Goal: Task Accomplishment & Management: Complete application form

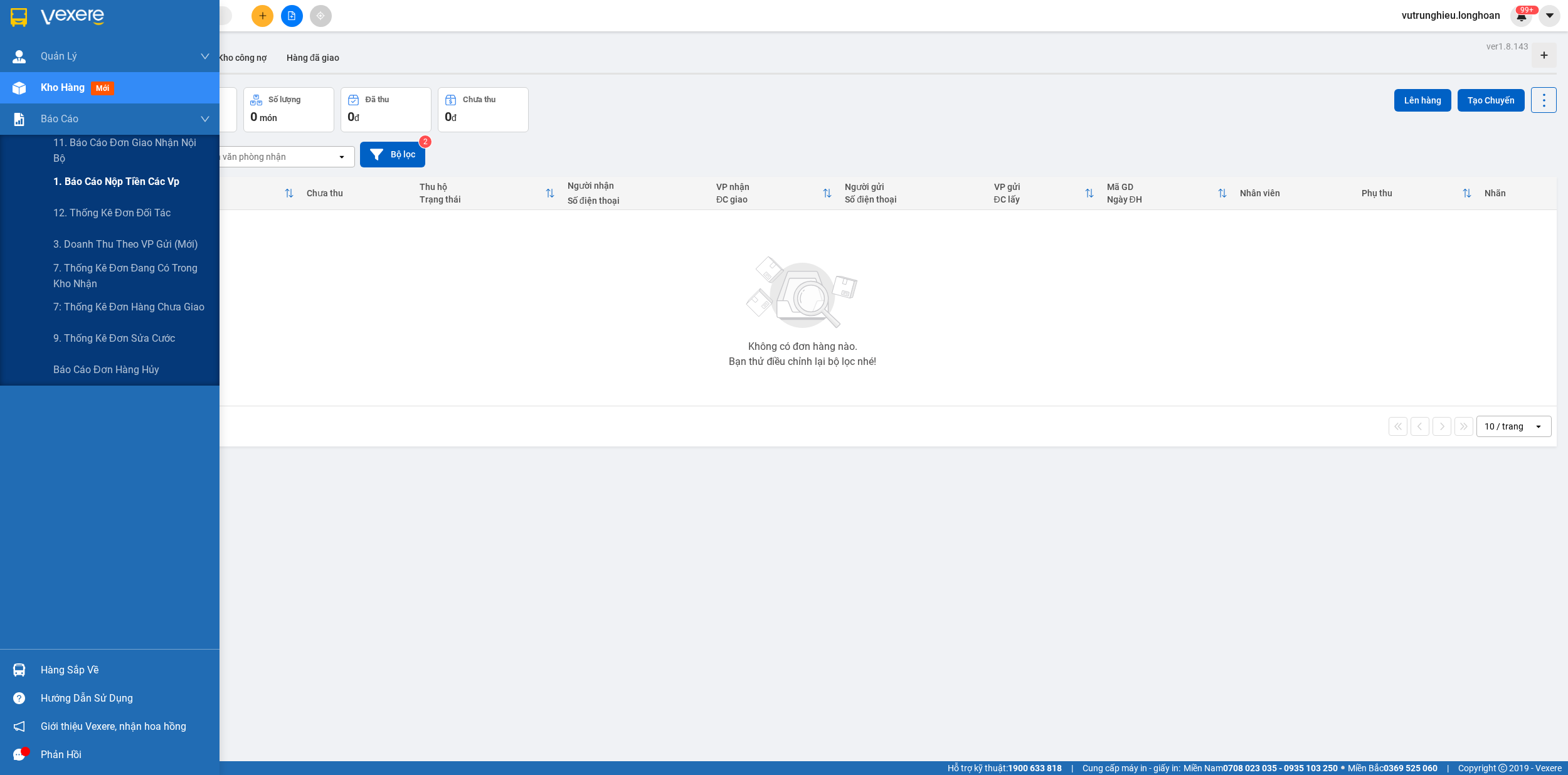
click at [104, 181] on span "1. Báo cáo nộp tiền các vp" at bounding box center [117, 181] width 126 height 16
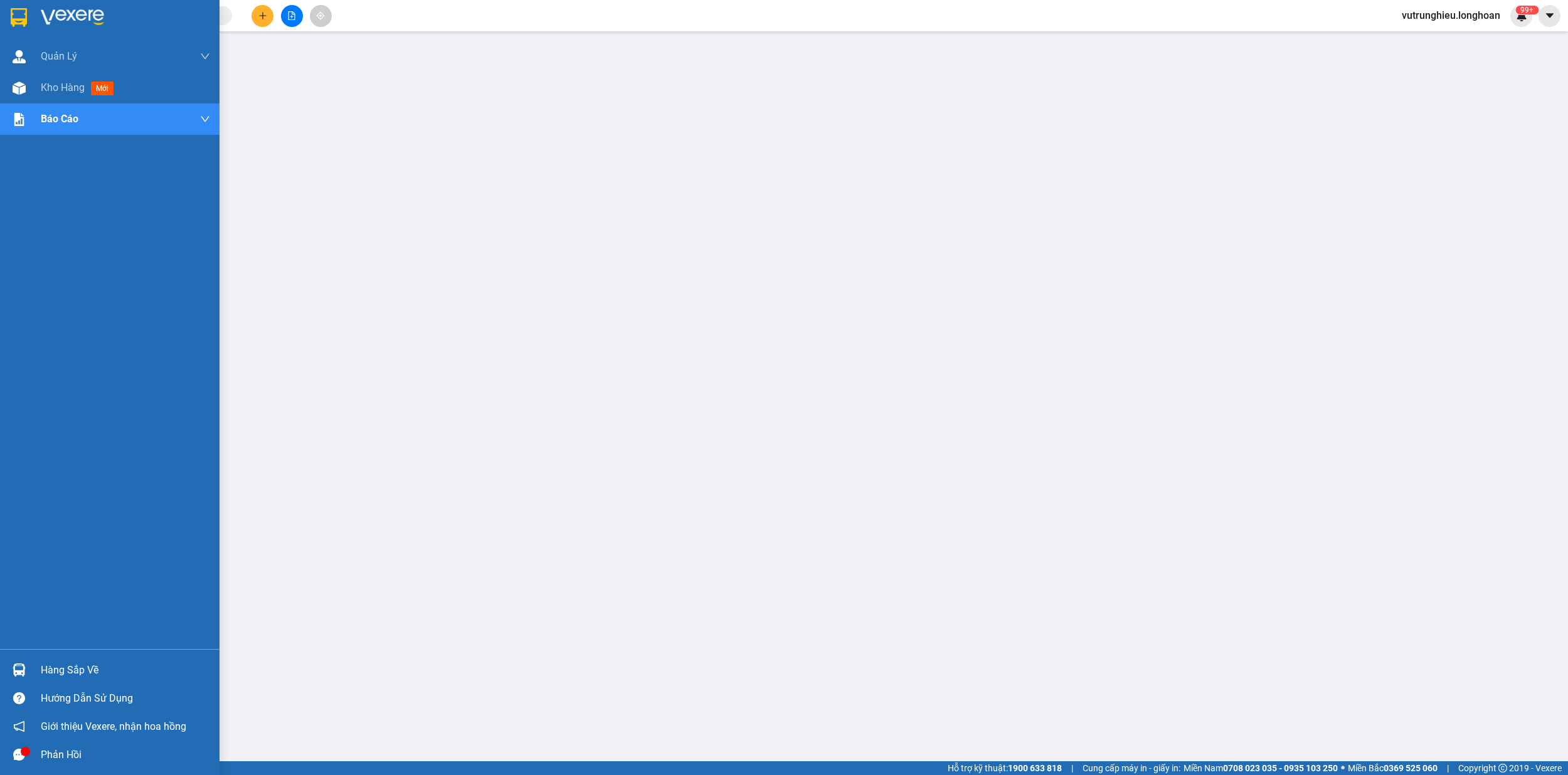
click at [21, 12] on img at bounding box center [19, 17] width 16 height 19
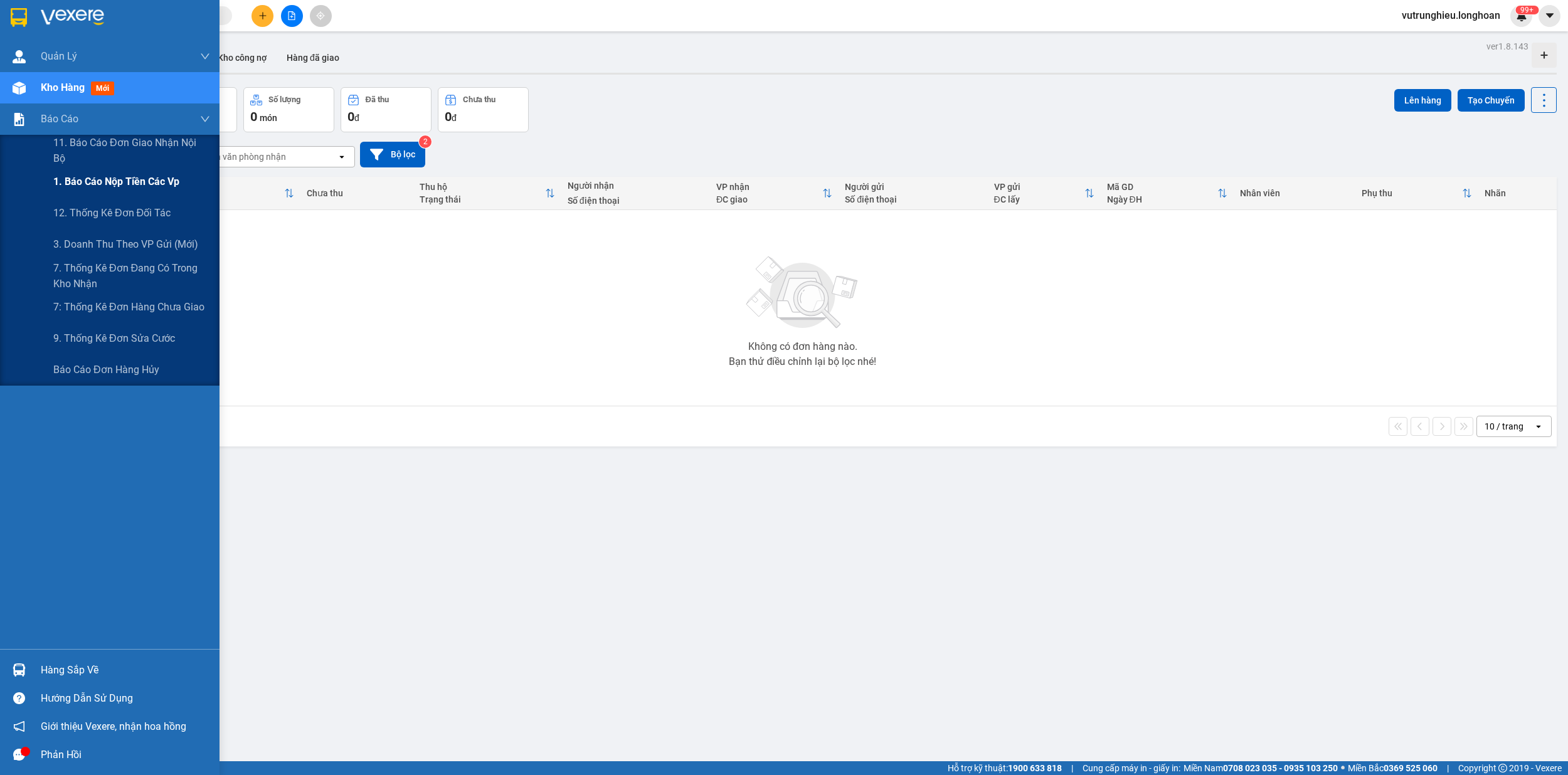
click at [108, 178] on span "1. Báo cáo nộp tiền các vp" at bounding box center [117, 181] width 126 height 16
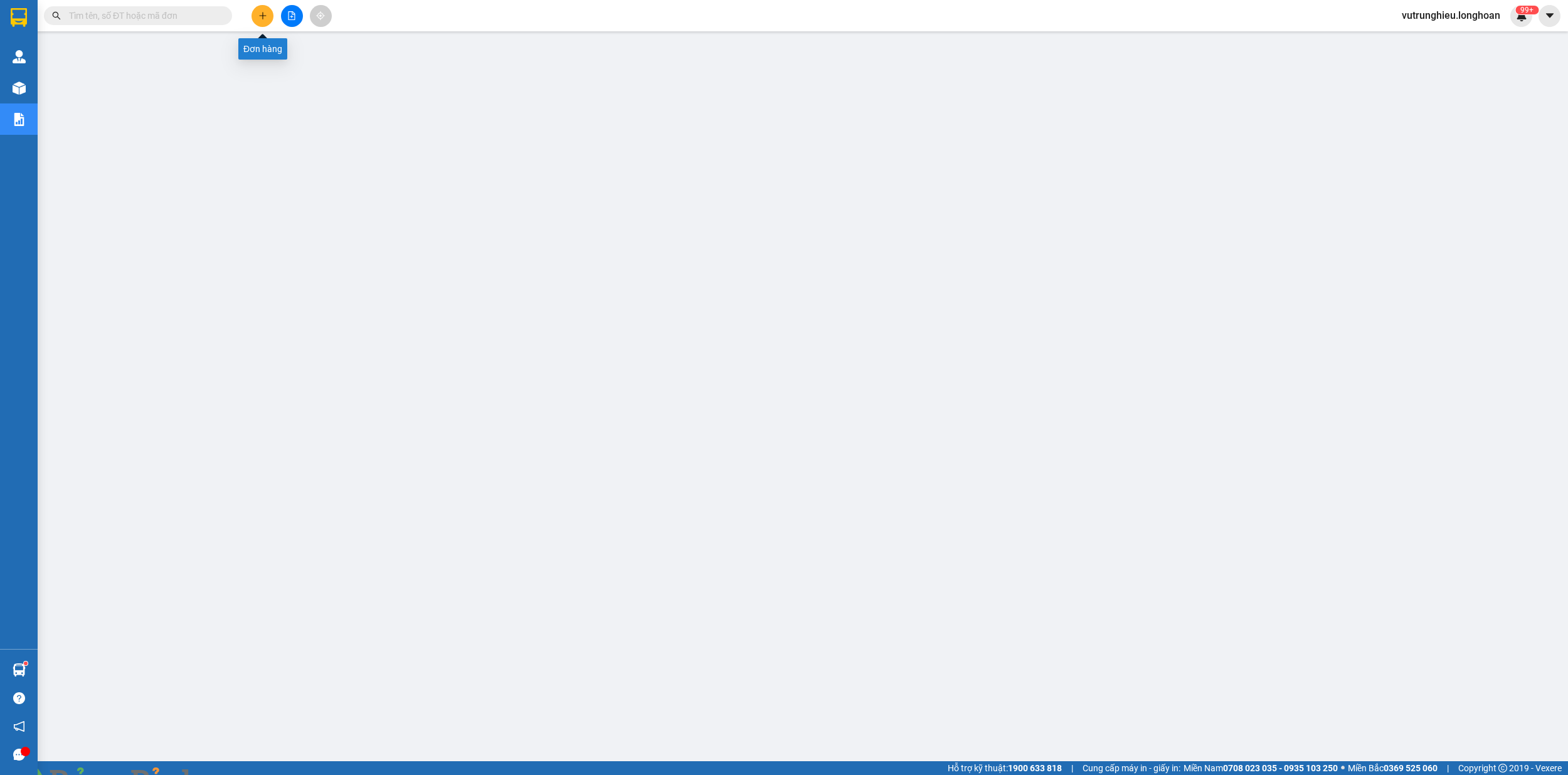
click at [260, 21] on button at bounding box center [262, 16] width 22 height 22
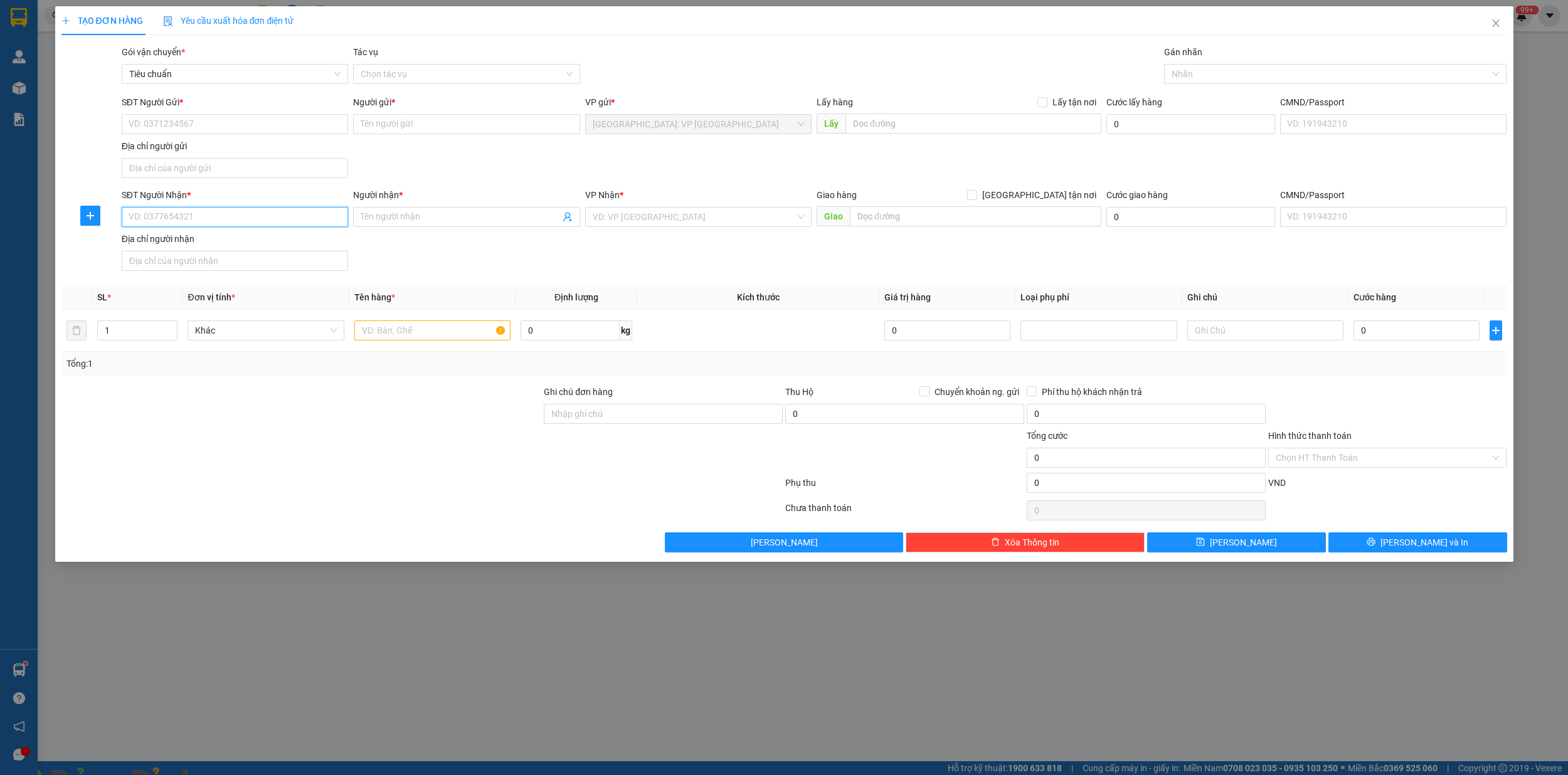
click at [225, 221] on input "SĐT Người Nhận *" at bounding box center [235, 217] width 226 height 20
click at [252, 226] on input "SĐT Người Nhận *" at bounding box center [235, 217] width 226 height 20
click at [149, 211] on input "SĐT Người Nhận *" at bounding box center [235, 217] width 226 height 20
type input "0971589009"
click at [209, 246] on div "0971589009 - cty tnhh packaging 365" at bounding box center [235, 244] width 211 height 14
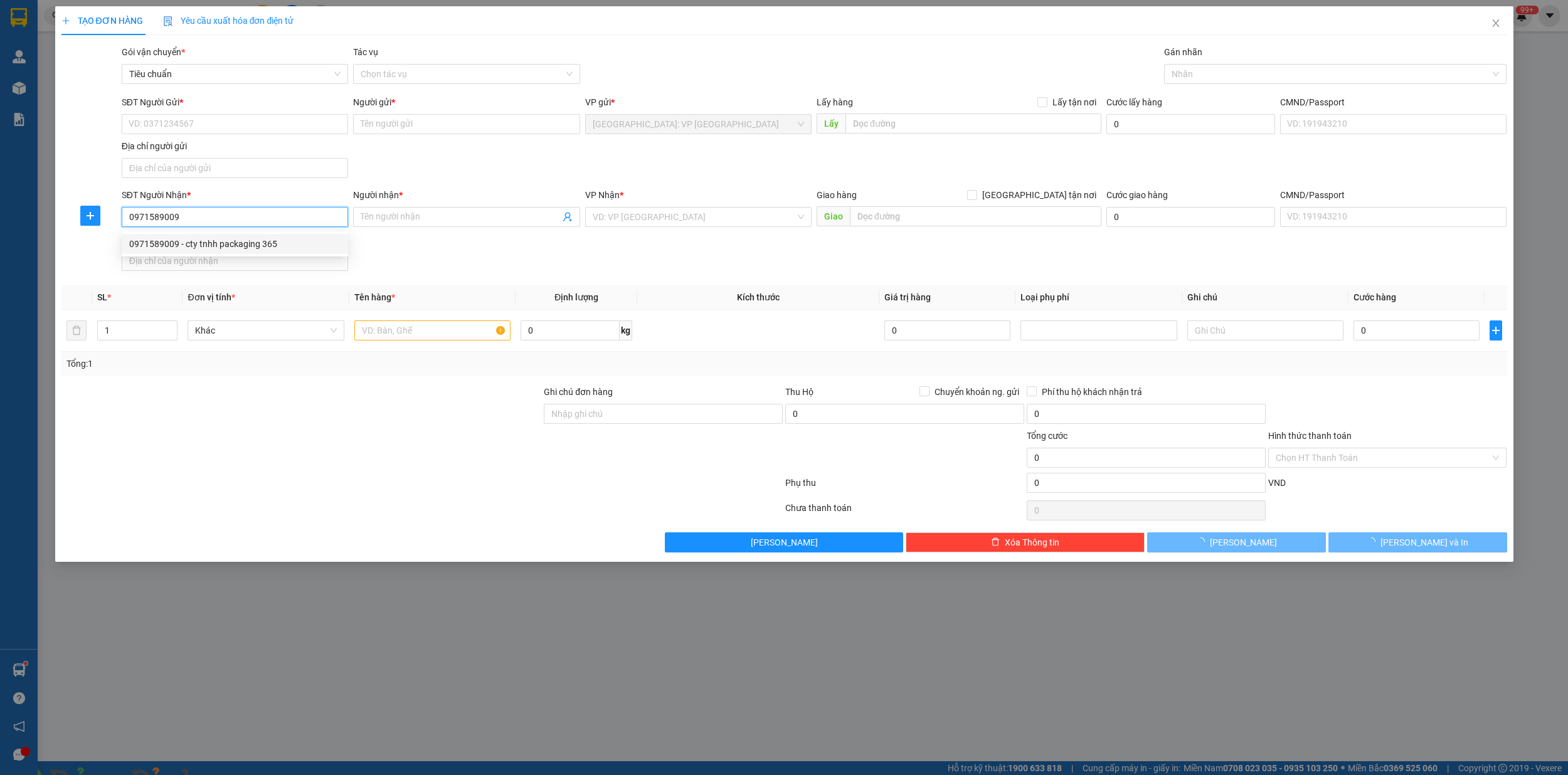
type input "cty tnhh packaging 365"
checkbox input "true"
type input "45/26 tổ 14 kp 4a trảng dài biên hòa đồng nai"
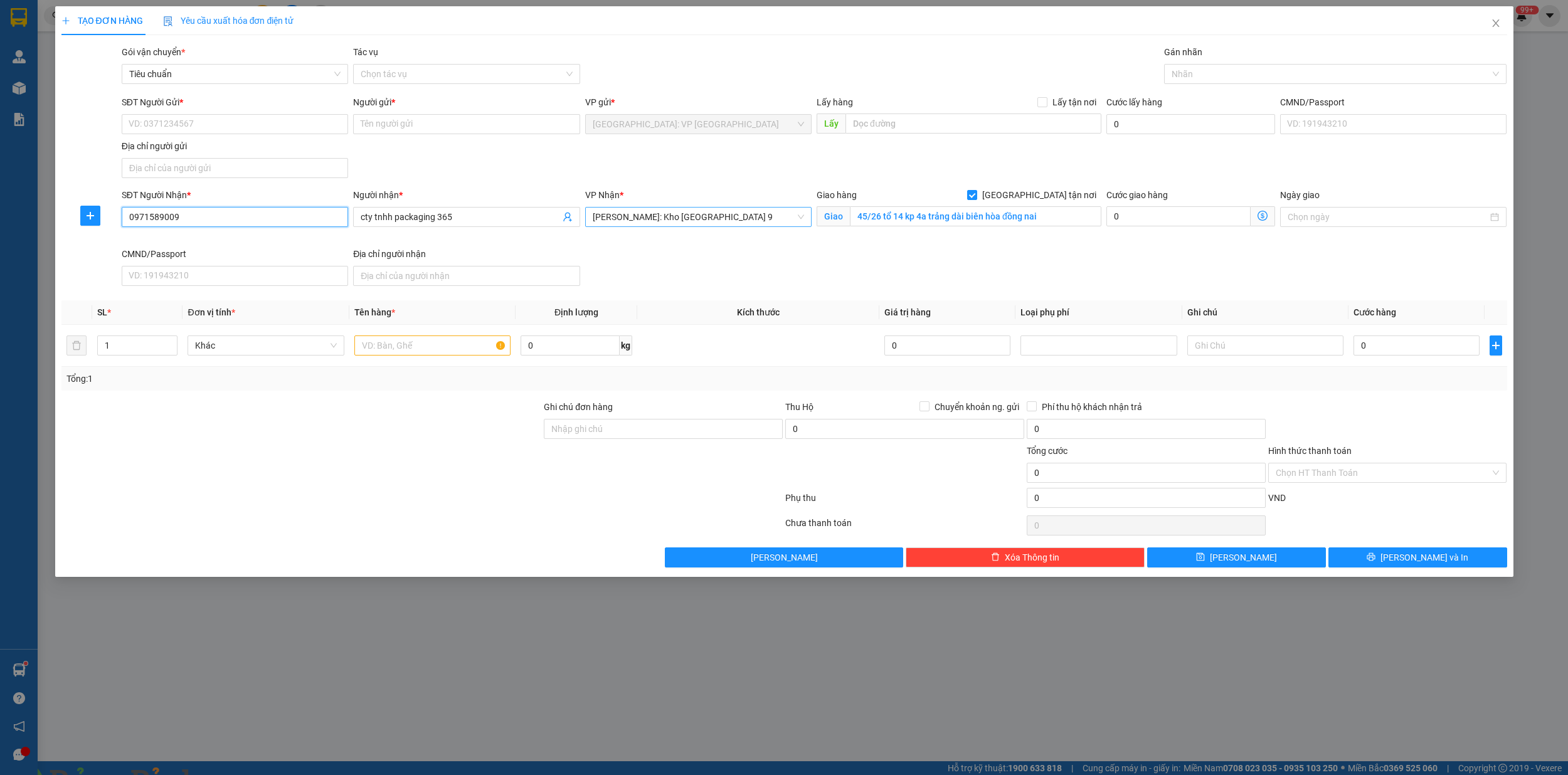
click at [734, 221] on span "[PERSON_NAME]: Kho [GEOGRAPHIC_DATA] 9" at bounding box center [698, 217] width 211 height 19
type input "0971589009"
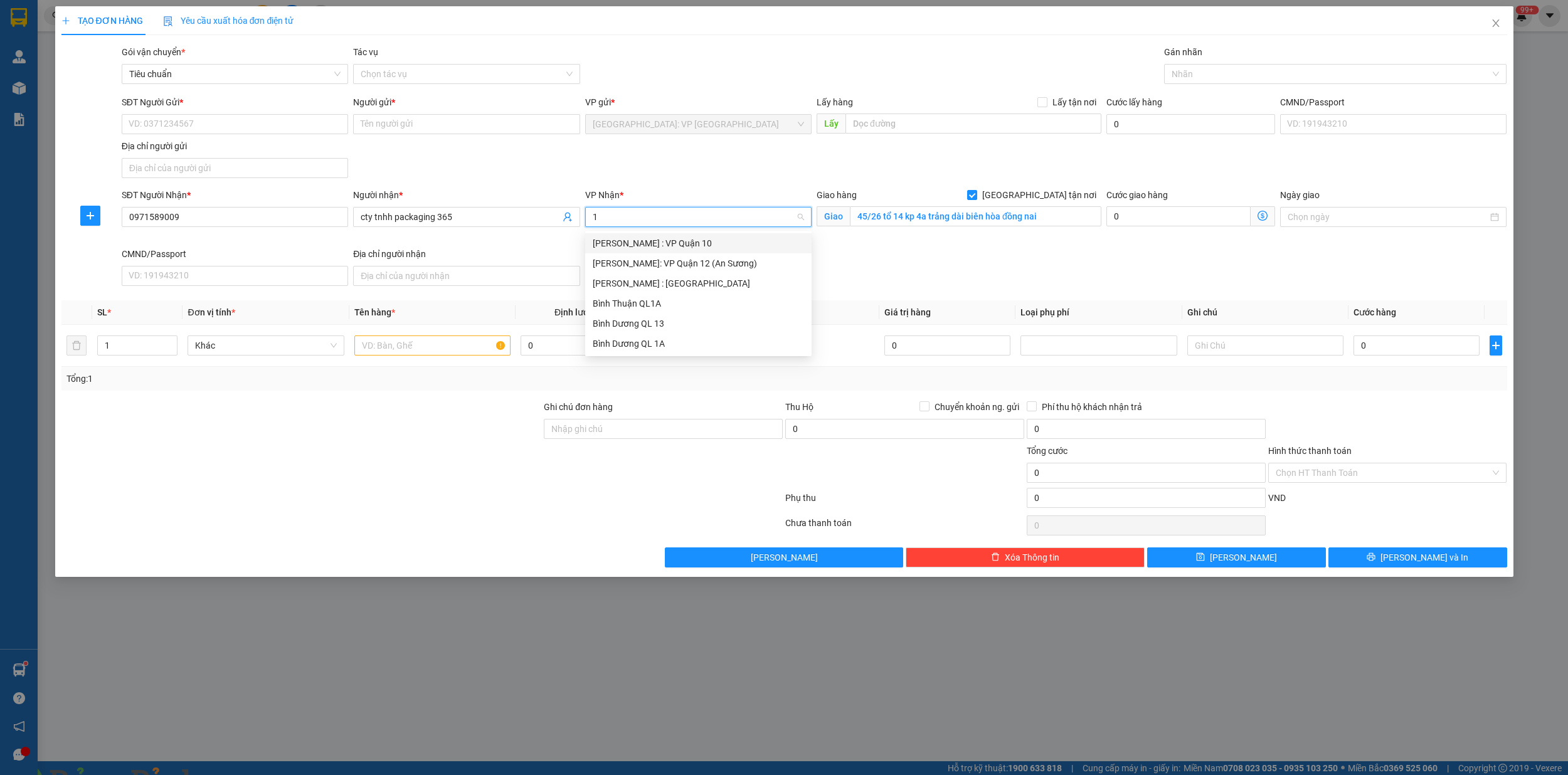
type input "12"
click at [706, 263] on div "[PERSON_NAME] : [GEOGRAPHIC_DATA]" at bounding box center [698, 263] width 211 height 14
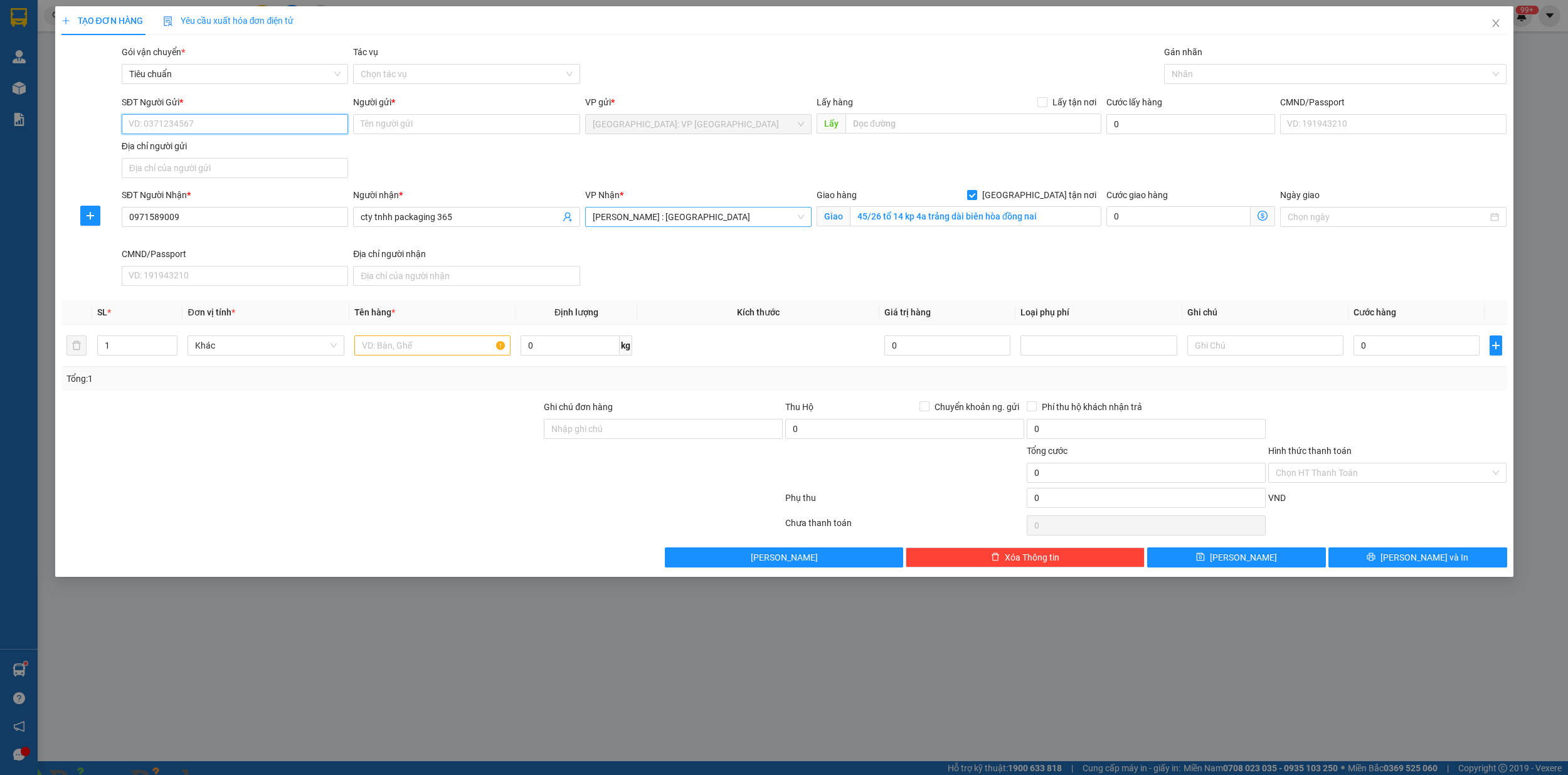
click at [201, 119] on input "SĐT Người Gửi *" at bounding box center [235, 124] width 226 height 20
click at [201, 173] on div "0984801906 - sơn" at bounding box center [235, 170] width 211 height 14
type input "0984801906"
type input "sơn"
click at [168, 341] on span "up" at bounding box center [170, 342] width 8 height 8
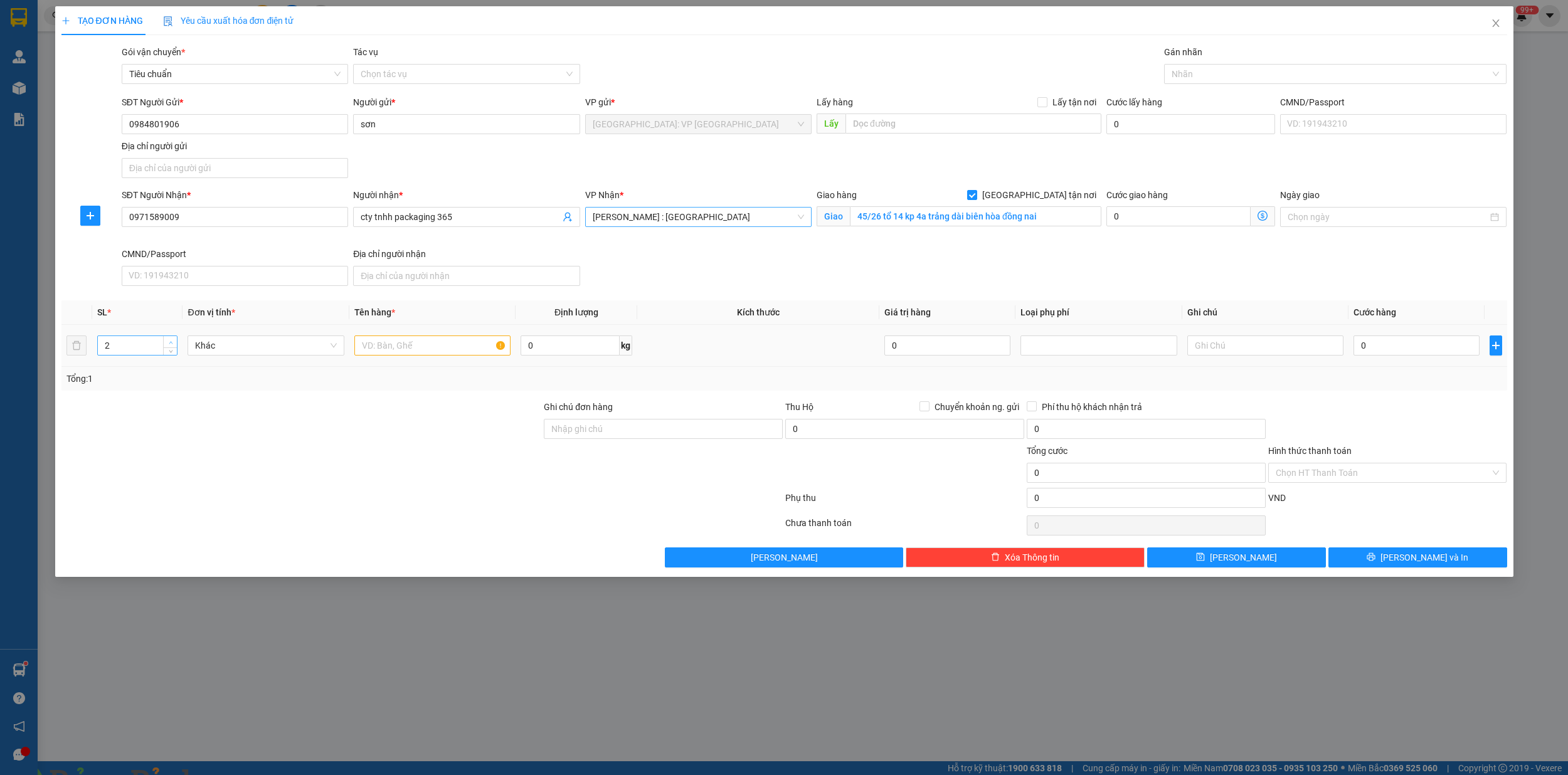
click at [168, 341] on span "up" at bounding box center [170, 342] width 8 height 8
click at [169, 342] on icon "up" at bounding box center [171, 343] width 4 height 4
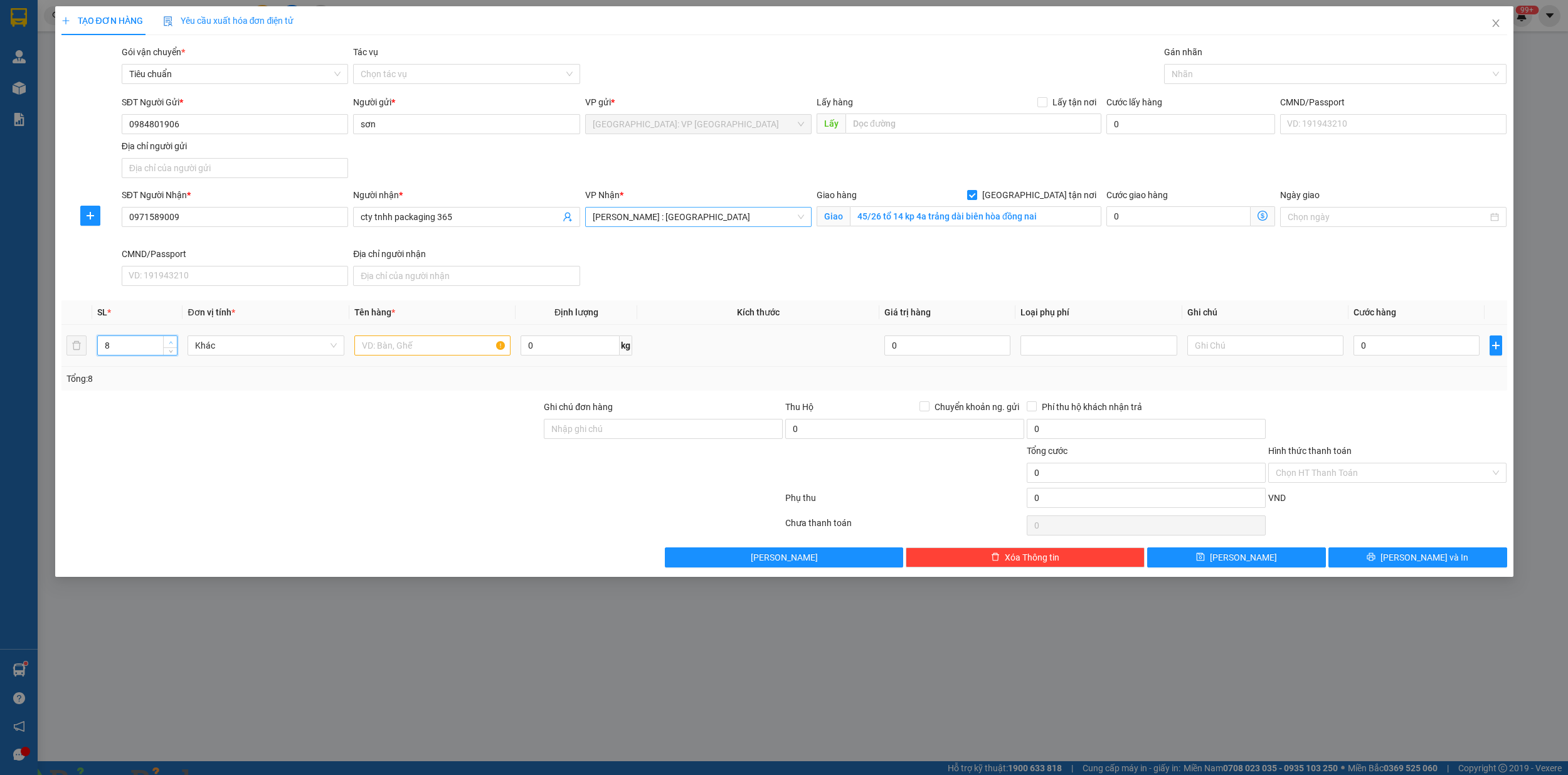
click at [169, 342] on icon "up" at bounding box center [171, 343] width 4 height 4
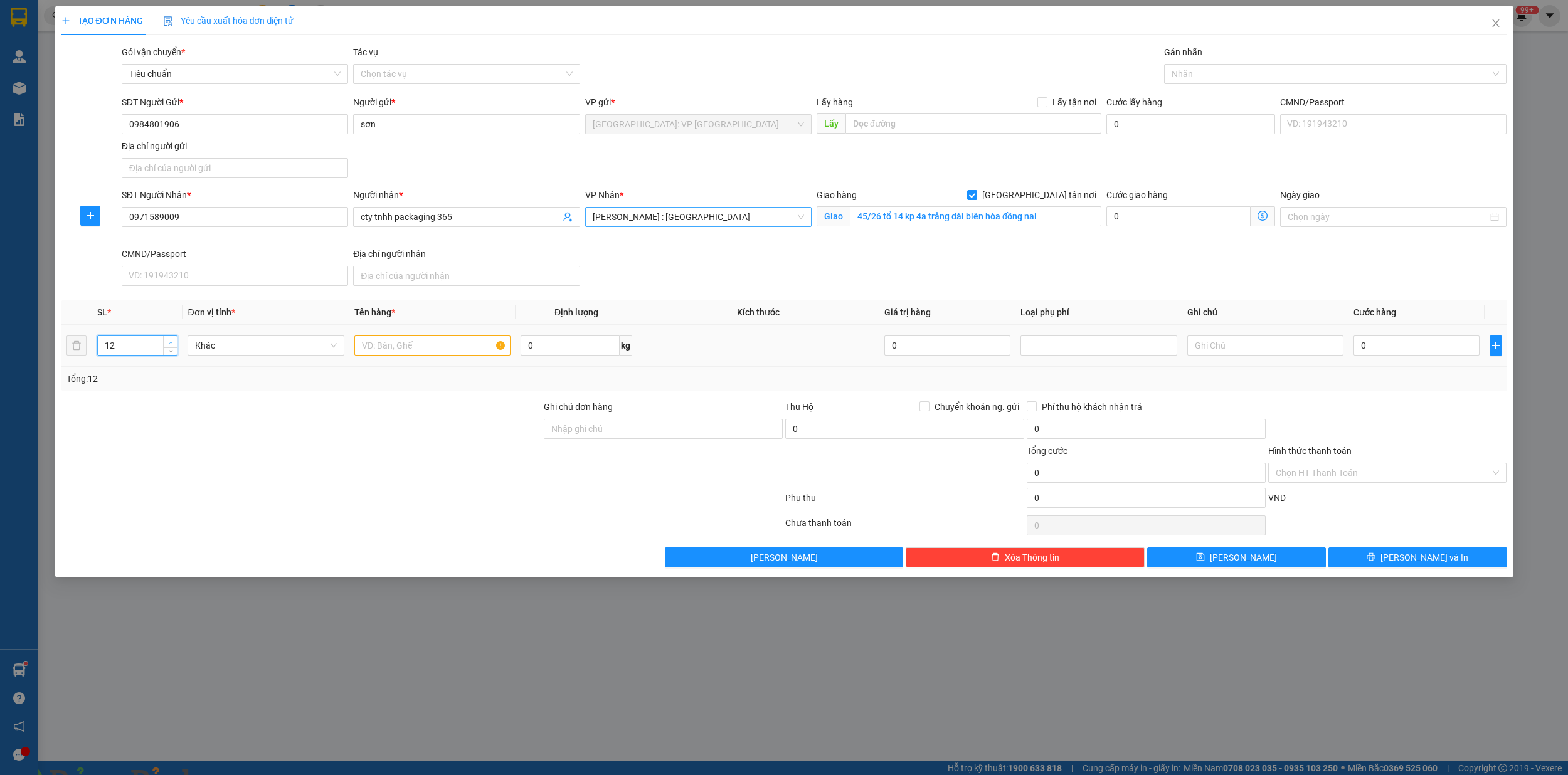
type input "13"
click at [169, 342] on icon "up" at bounding box center [171, 343] width 4 height 4
click at [402, 351] on input "text" at bounding box center [432, 345] width 157 height 20
type input "13 kien giấy"
click at [1411, 344] on input "0" at bounding box center [1417, 345] width 126 height 20
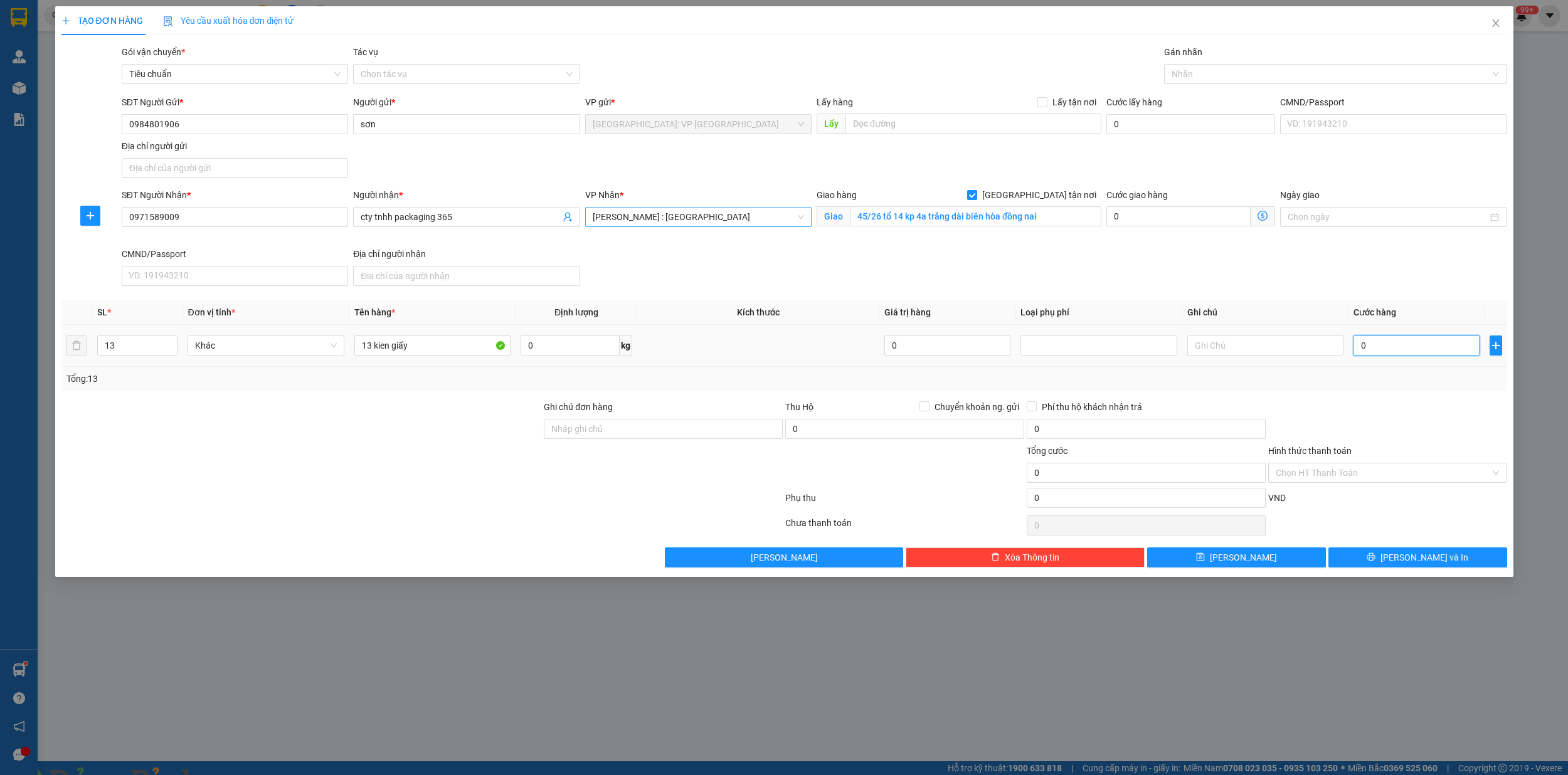
type input "1"
type input "12"
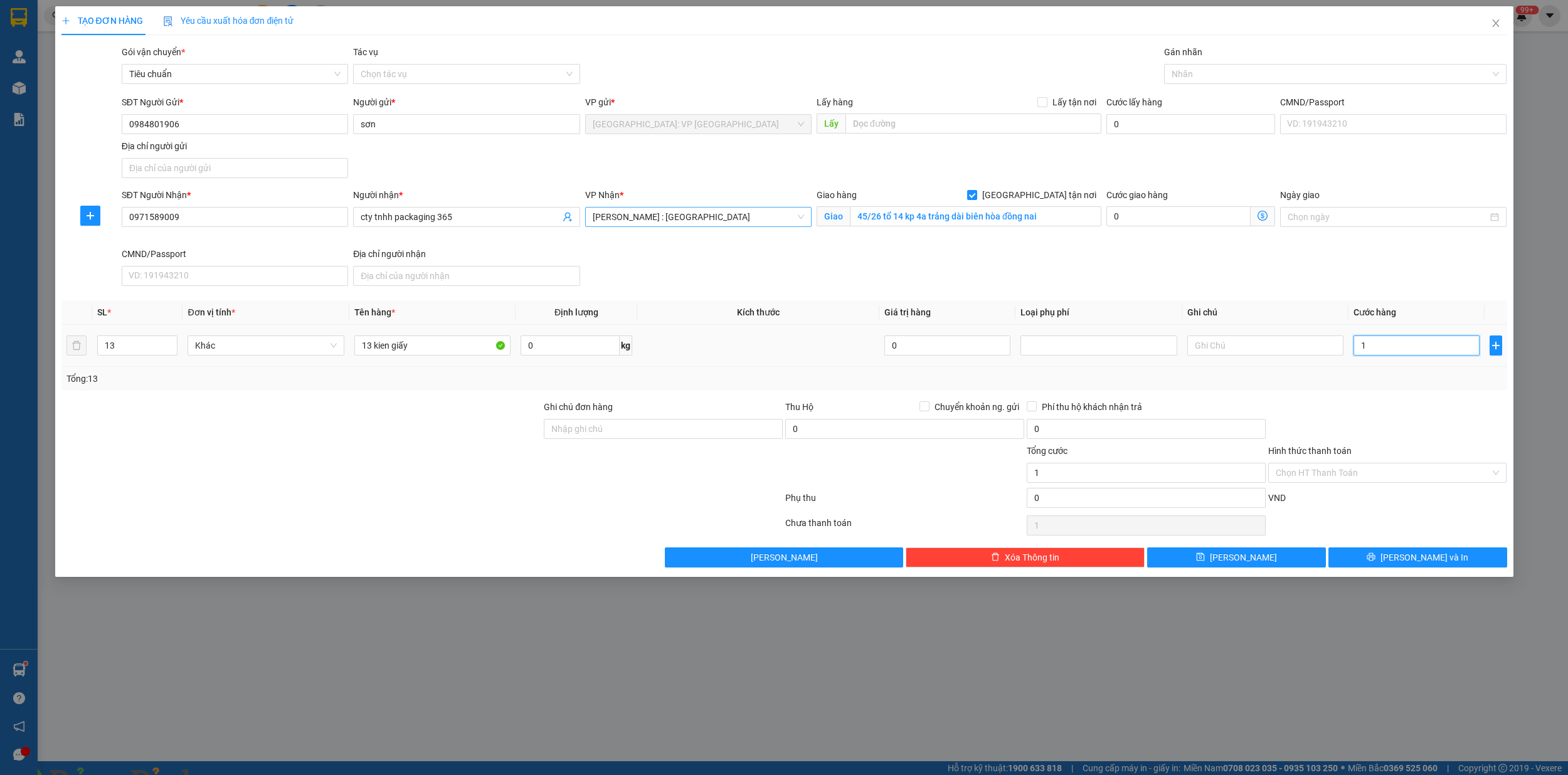
type input "12"
type input "125"
type input "1.250"
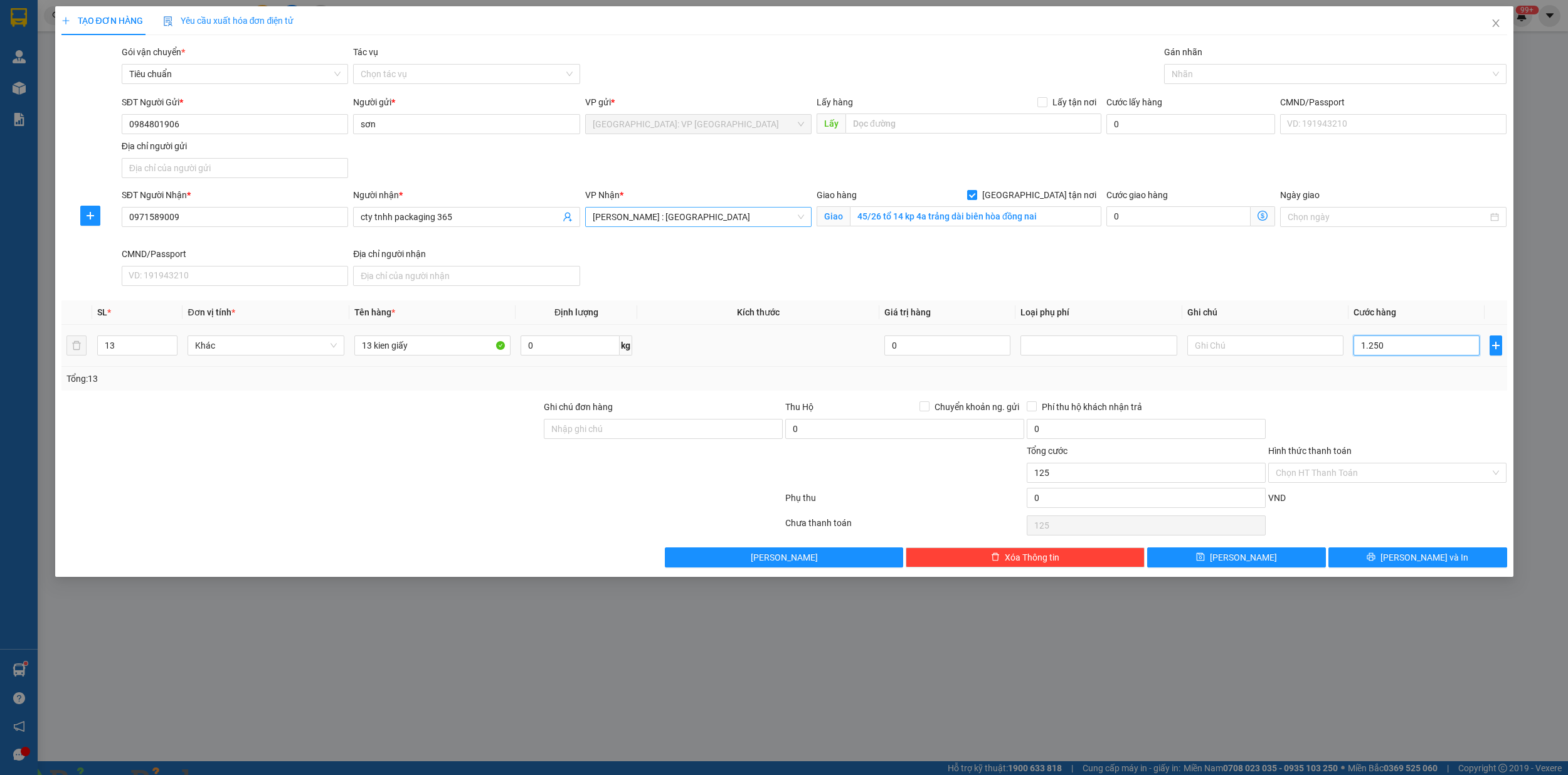
type input "1.250"
type input "12.500"
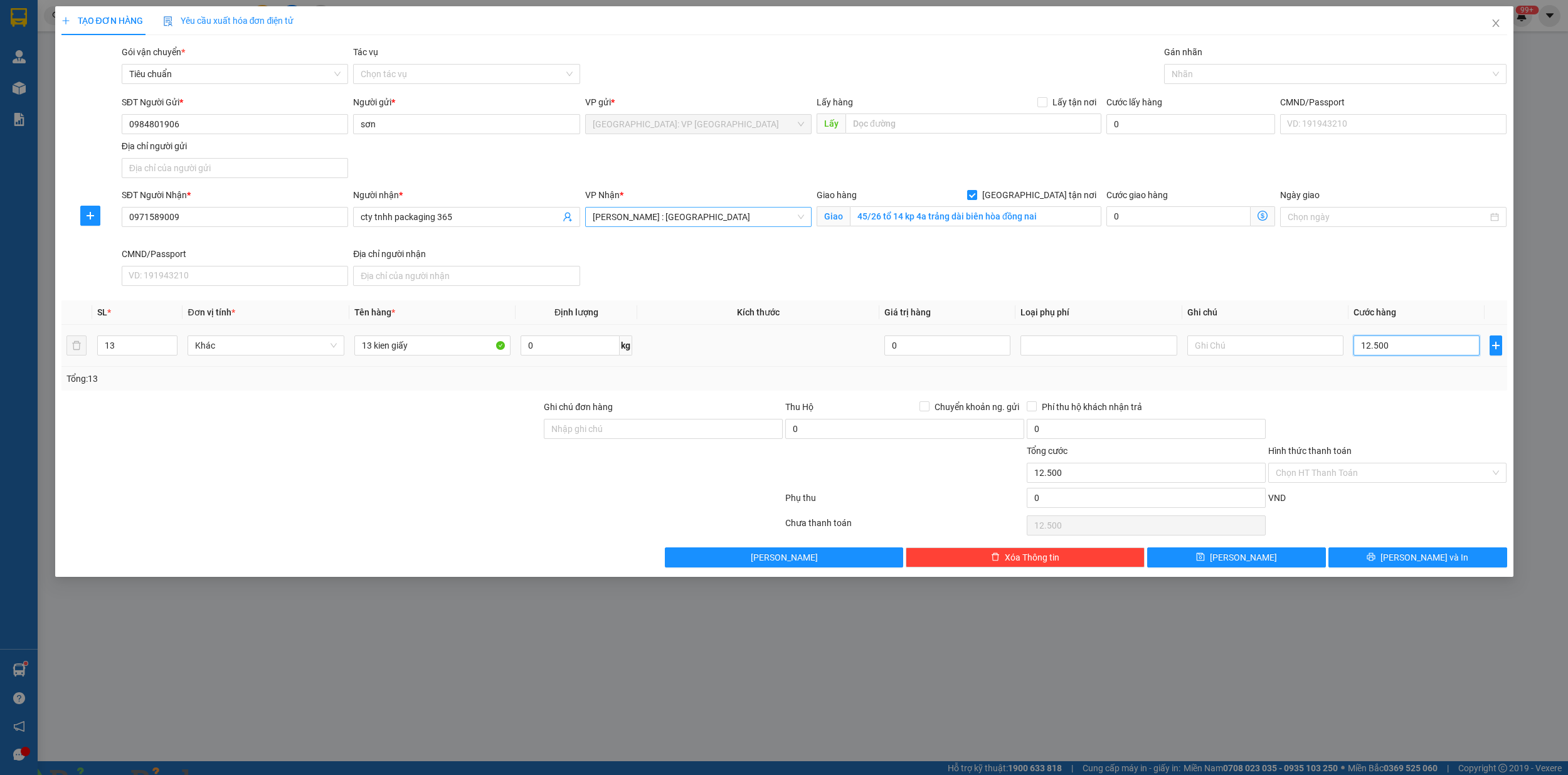
type input "125.000"
type input "1.250.000"
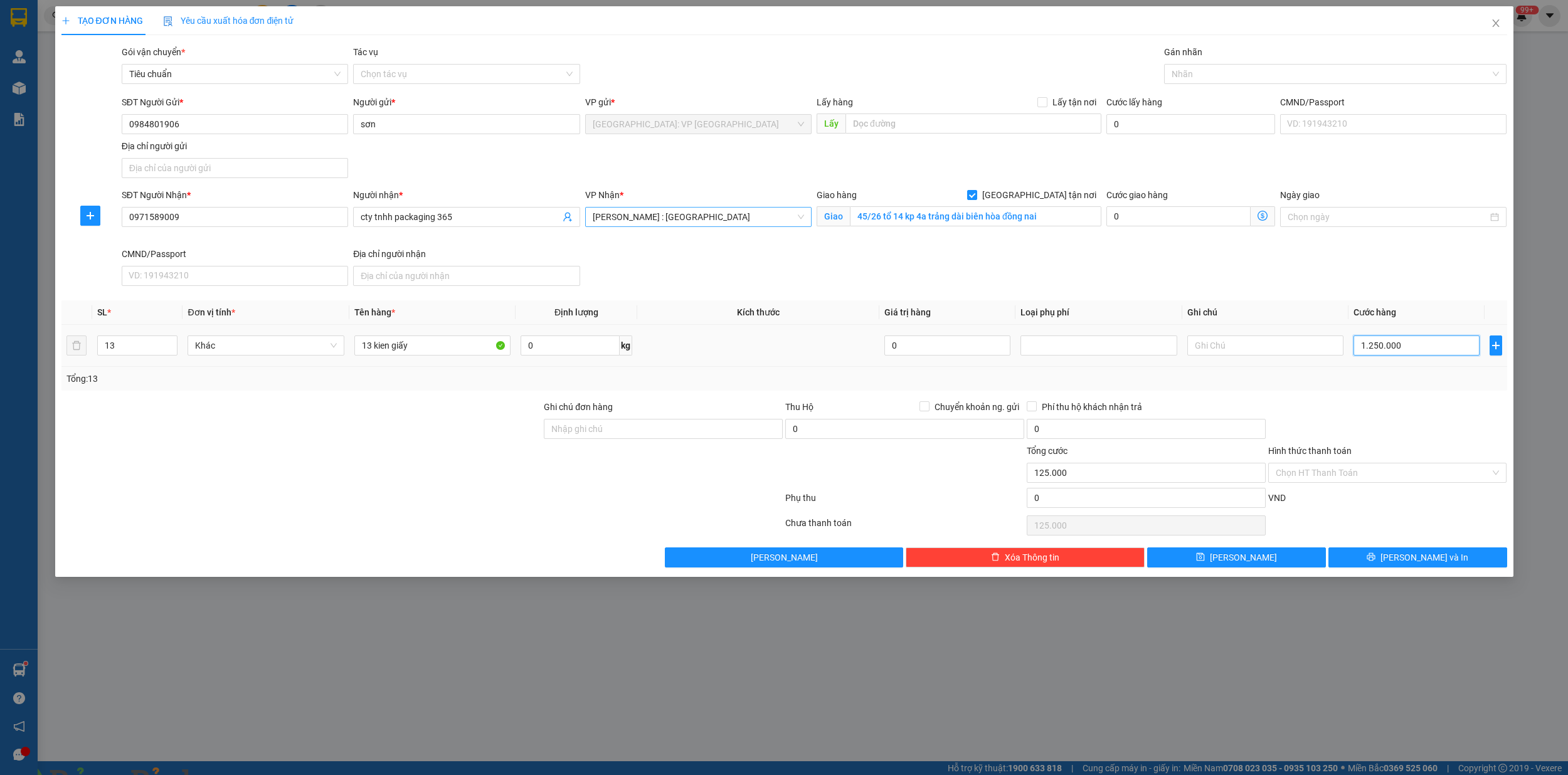
type input "1.250.000"
click at [1217, 75] on div at bounding box center [1329, 74] width 323 height 15
type input "1.250.000"
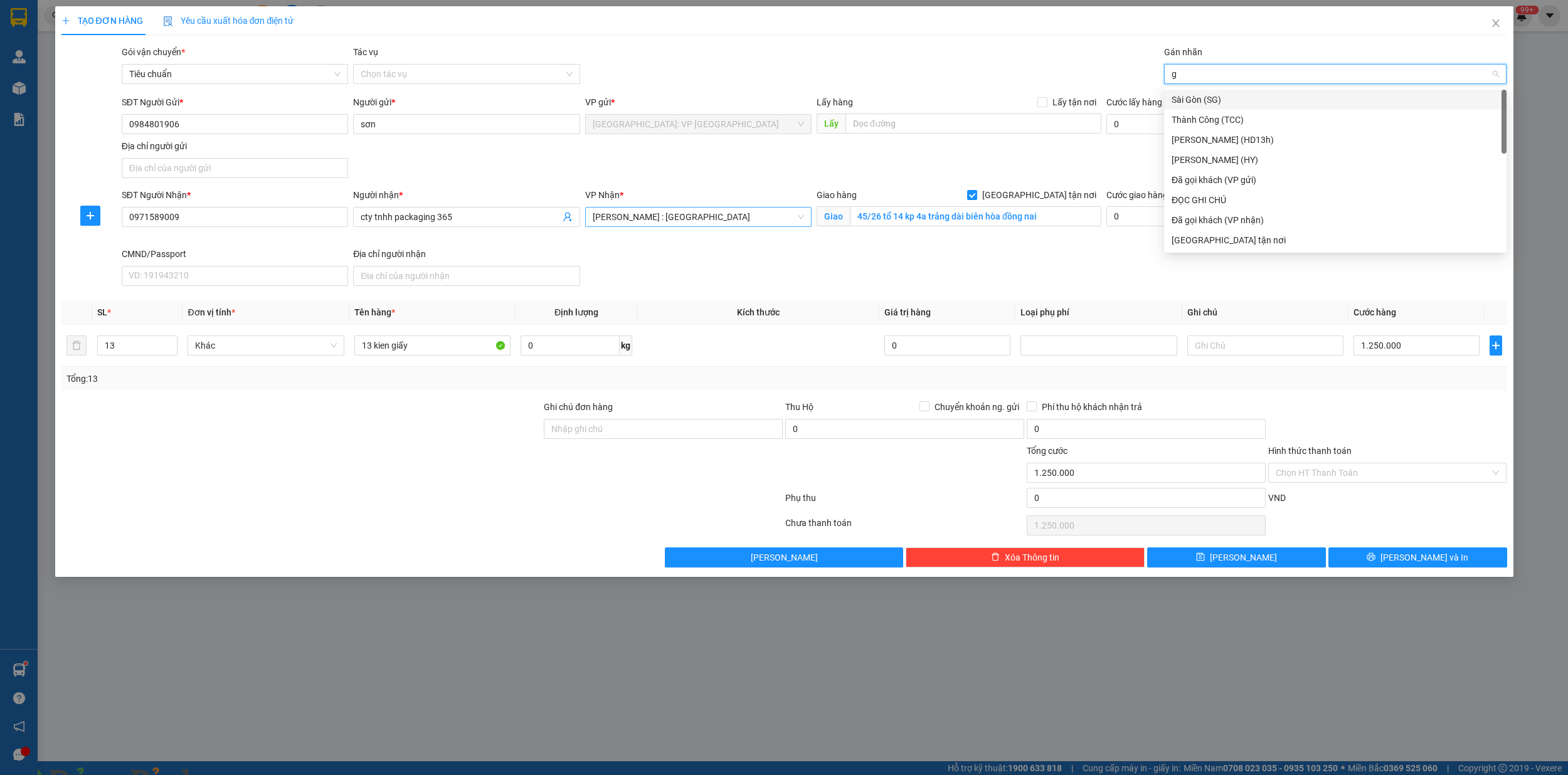
type input "gi"
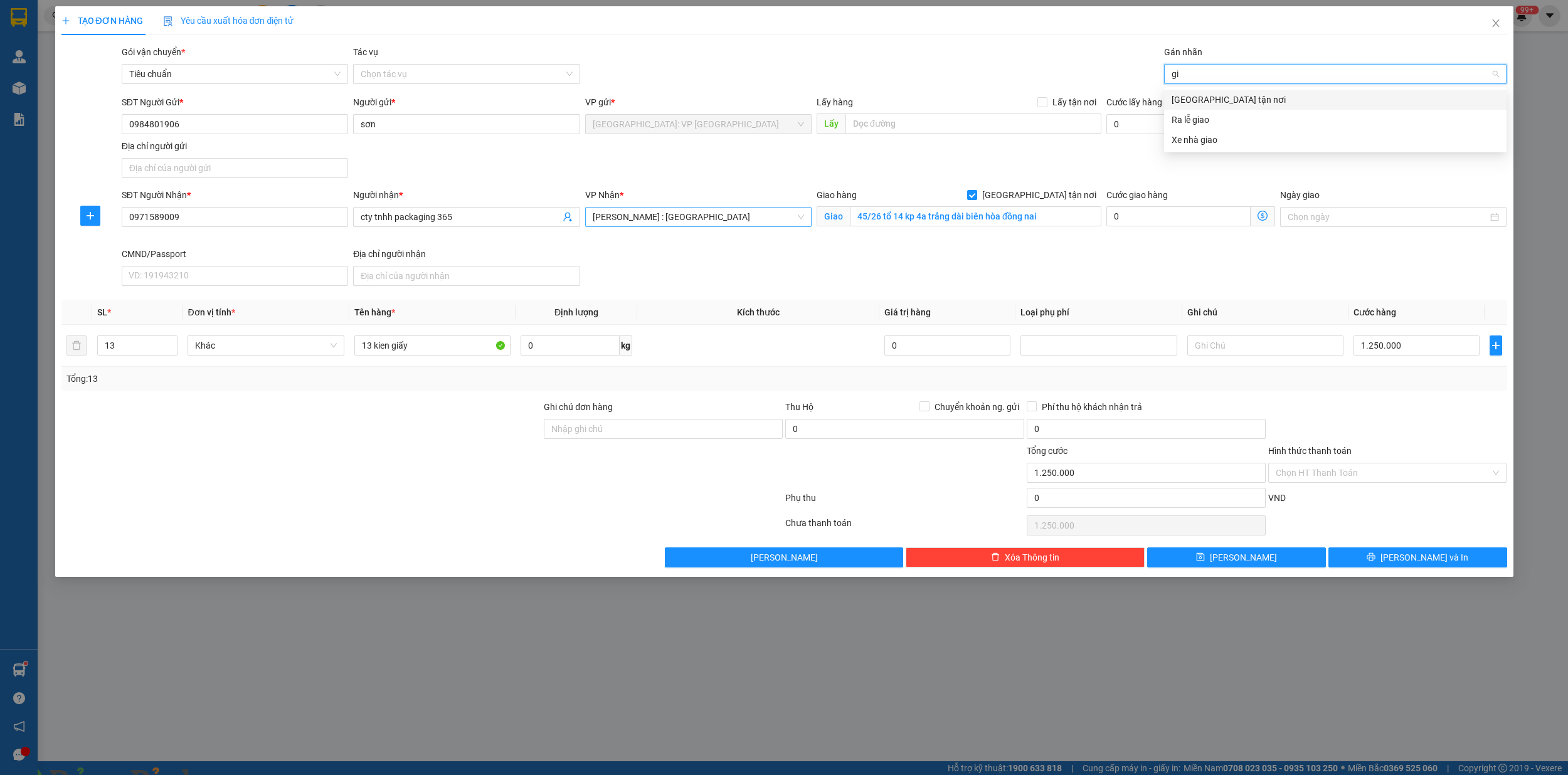
click at [1216, 98] on div "[GEOGRAPHIC_DATA] tận nơi" at bounding box center [1335, 99] width 328 height 14
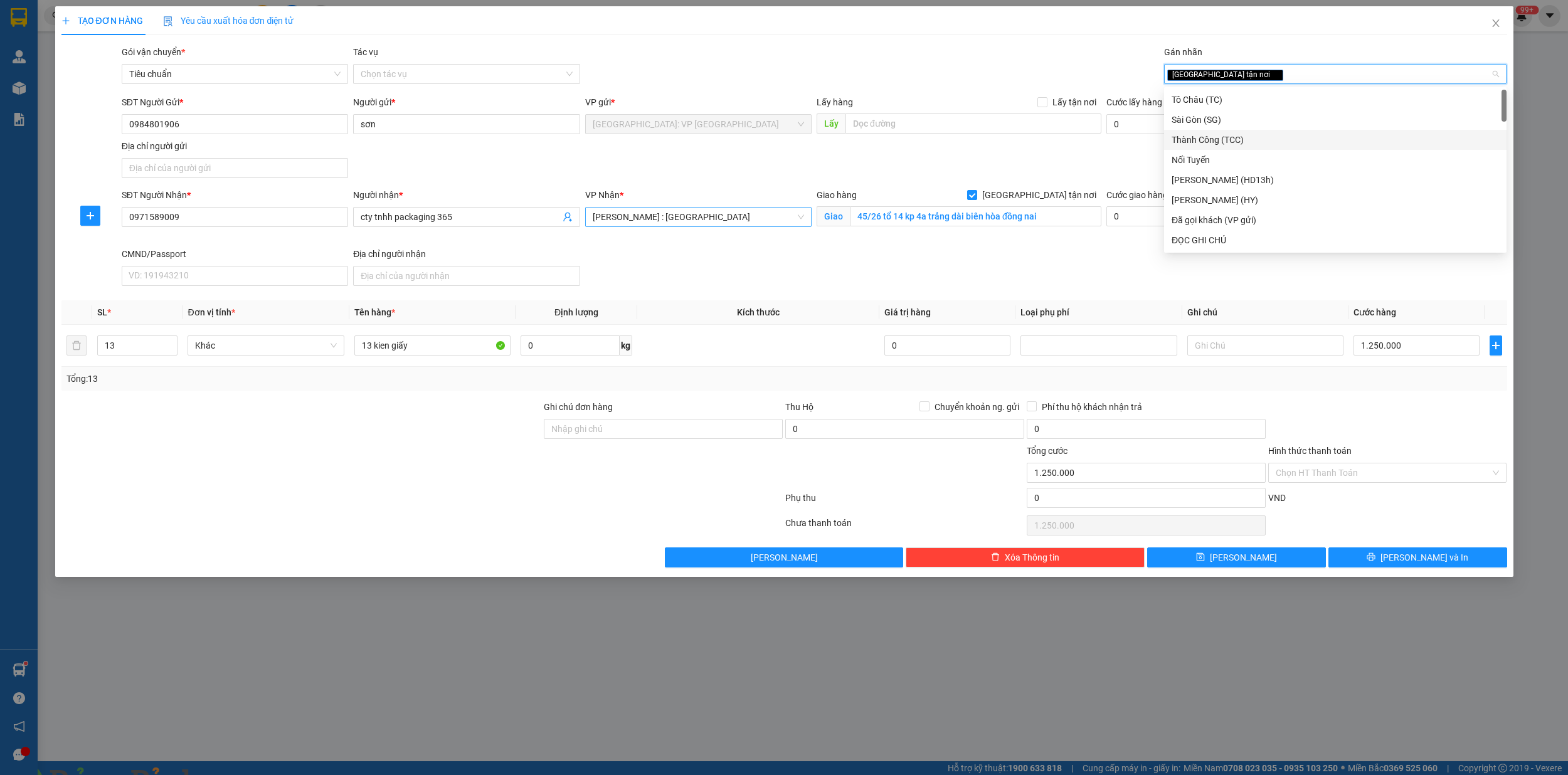
click at [457, 500] on div at bounding box center [422, 500] width 724 height 25
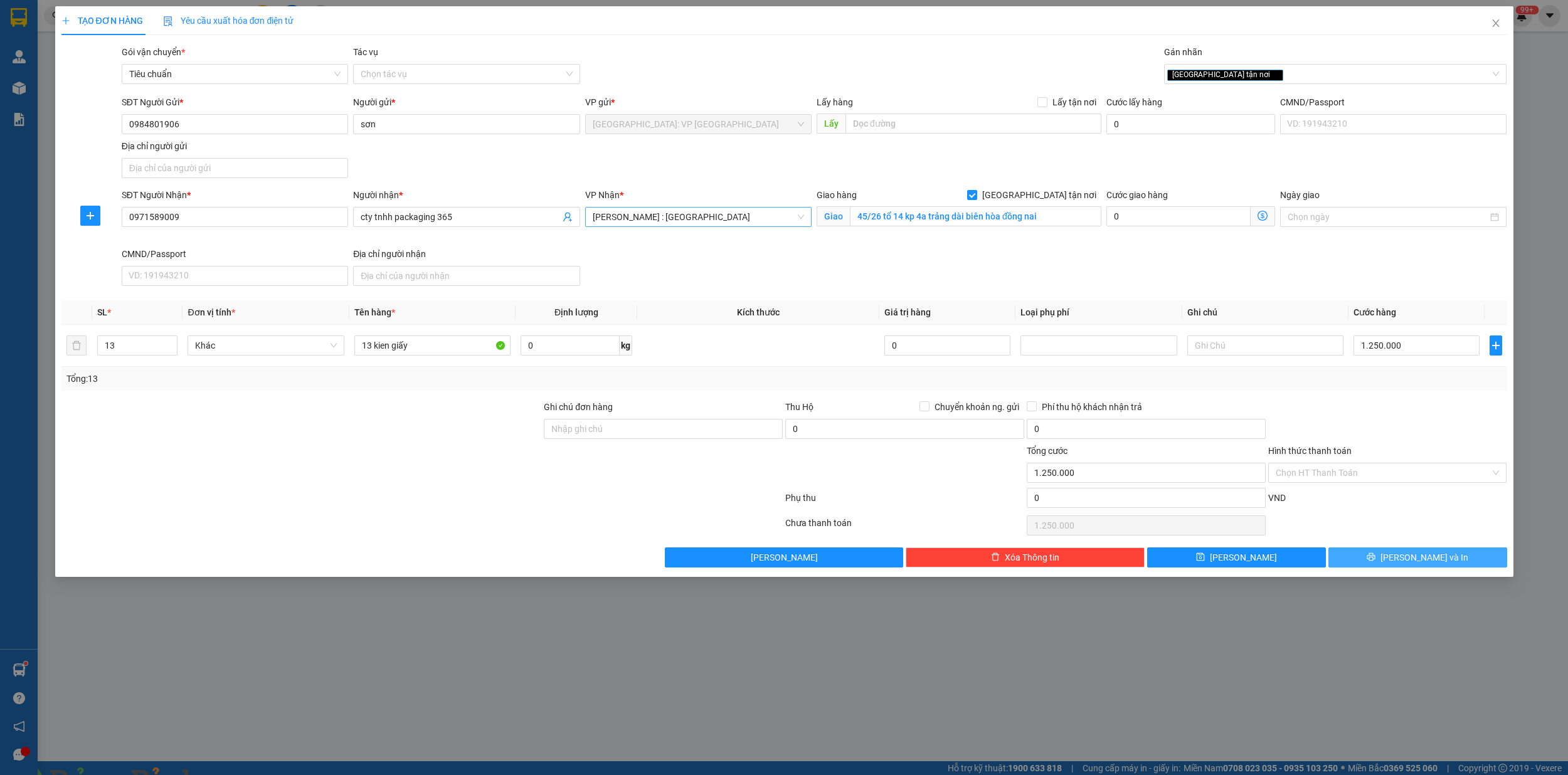
click at [1462, 563] on button "[PERSON_NAME] và In" at bounding box center [1417, 557] width 179 height 20
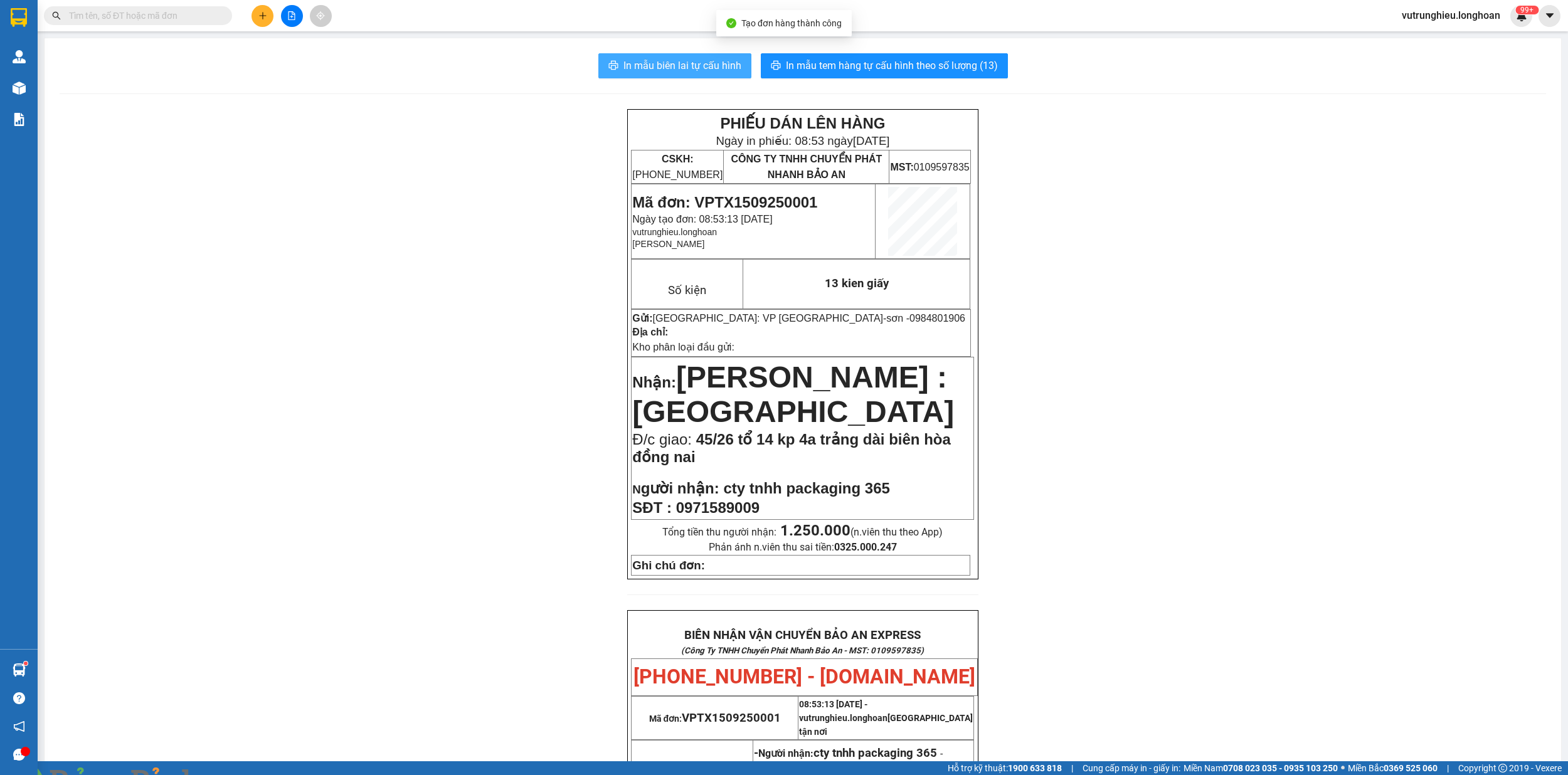
click at [668, 58] on span "In mẫu biên lai tự cấu hình" at bounding box center [683, 65] width 118 height 16
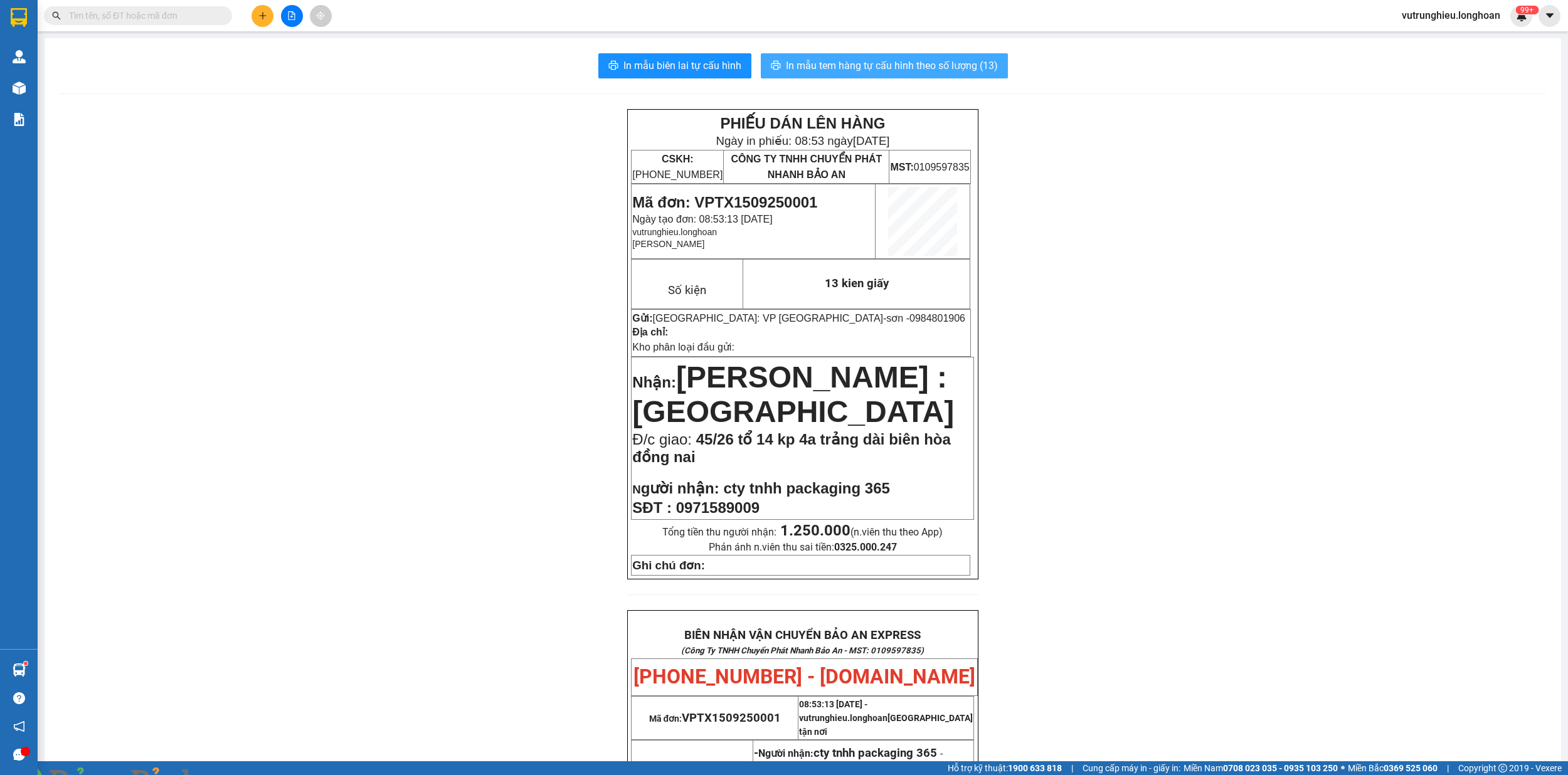
click at [932, 68] on span "In mẫu tem hàng tự cấu hình theo số lượng (13)" at bounding box center [892, 65] width 212 height 16
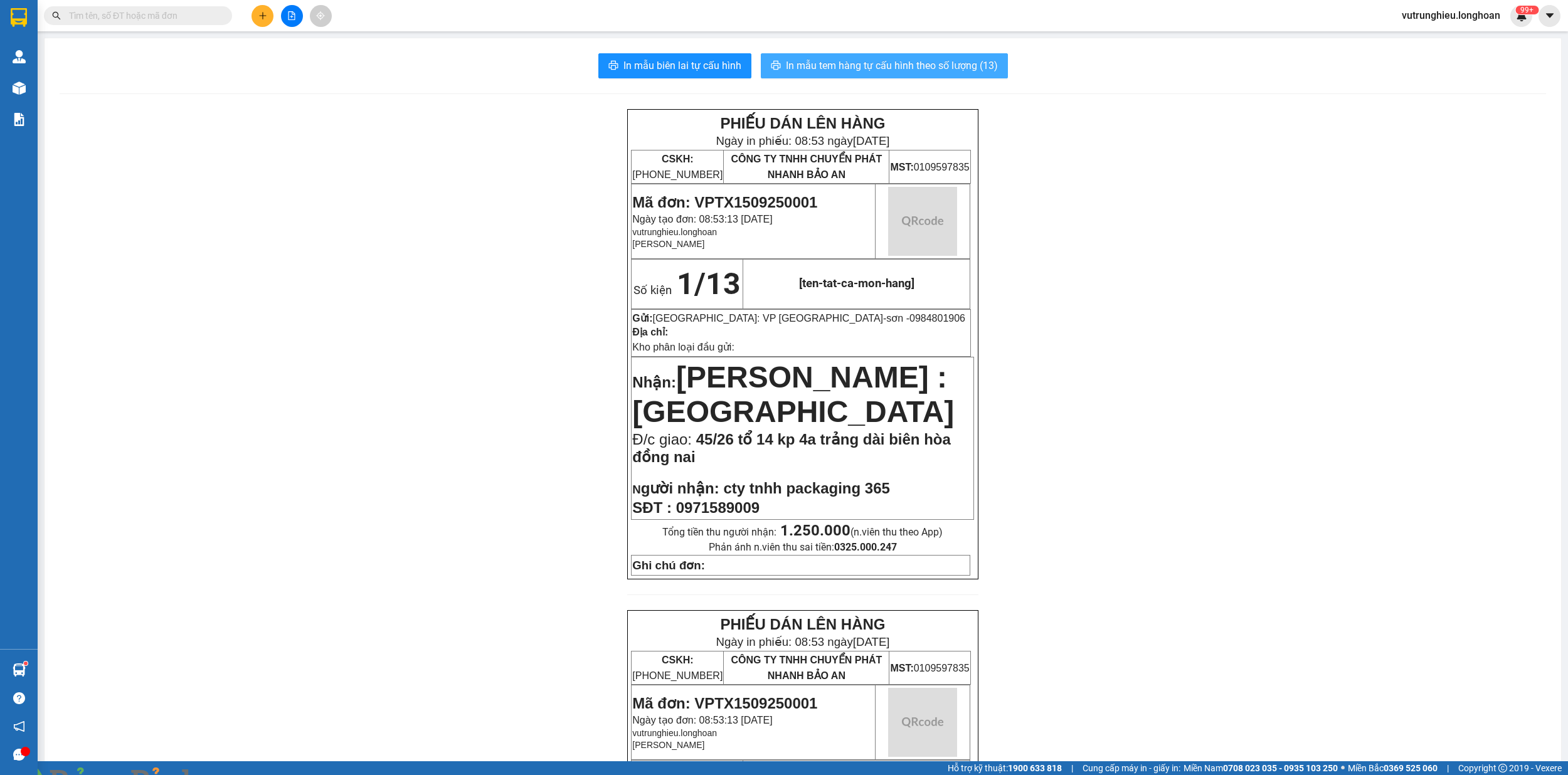
click at [932, 68] on span "In mẫu tem hàng tự cấu hình theo số lượng (13)" at bounding box center [892, 65] width 212 height 16
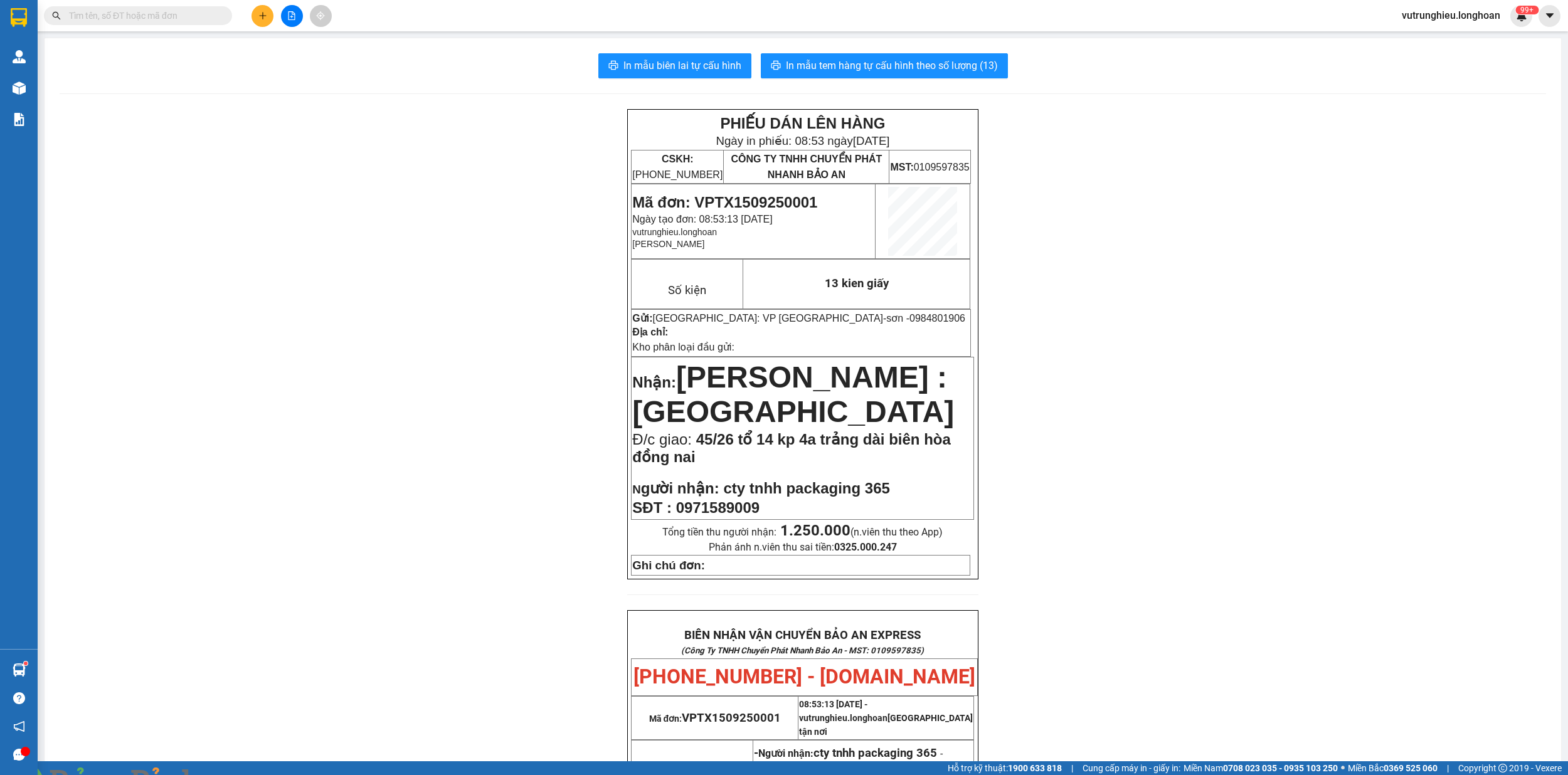
click at [735, 197] on span "Mã đơn: VPTX1509250001" at bounding box center [724, 202] width 185 height 17
copy span "VPTX1509250001"
